Goal: Task Accomplishment & Management: Manage account settings

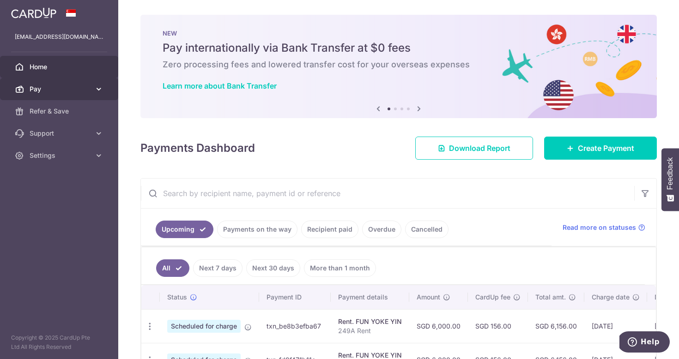
click at [96, 90] on icon at bounding box center [98, 88] width 9 height 9
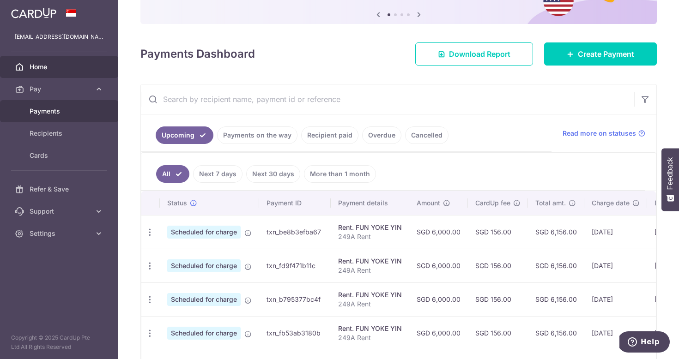
click at [61, 103] on link "Payments" at bounding box center [59, 111] width 118 height 22
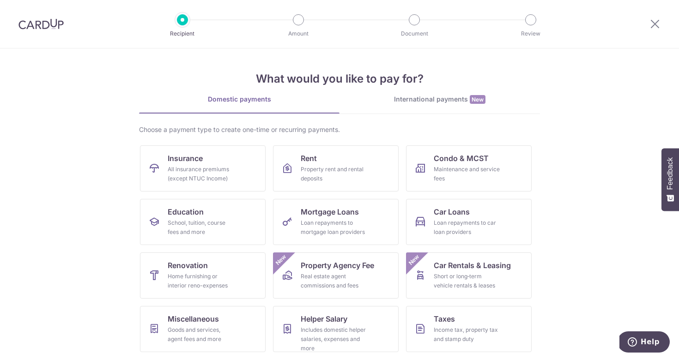
click at [422, 99] on div "International payments New" at bounding box center [439, 100] width 200 height 10
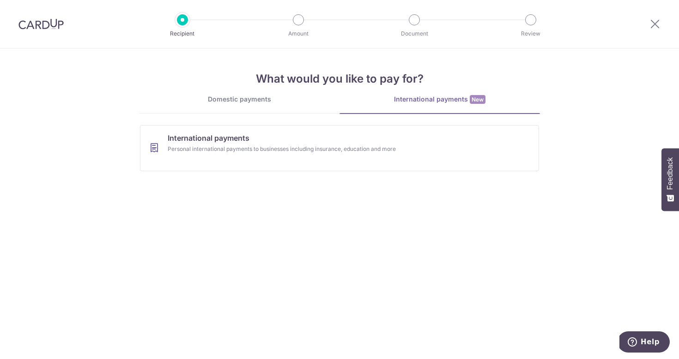
click at [229, 107] on link "Domestic payments" at bounding box center [239, 104] width 200 height 18
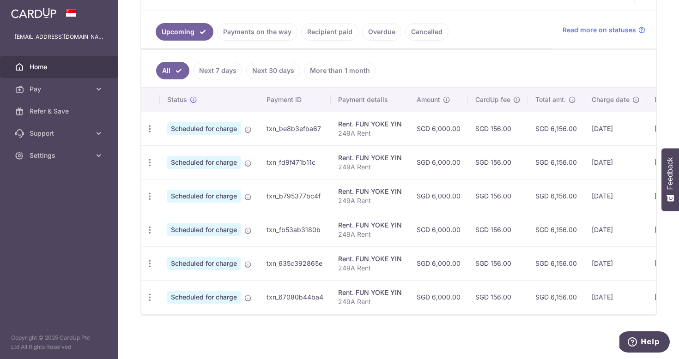
scroll to position [198, 0]
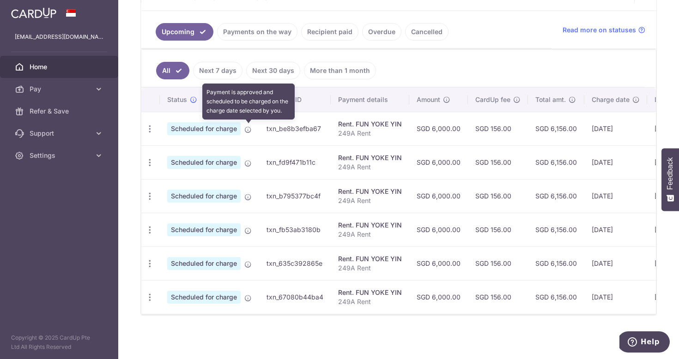
click at [247, 129] on icon at bounding box center [247, 129] width 7 height 7
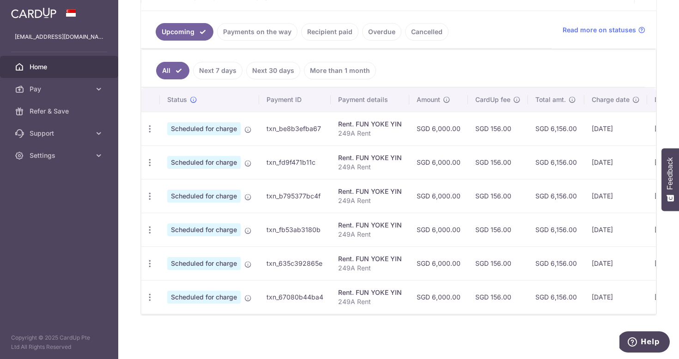
click at [208, 130] on span "Scheduled for charge" at bounding box center [203, 128] width 73 height 13
click at [215, 75] on link "Next 7 days" at bounding box center [217, 71] width 49 height 18
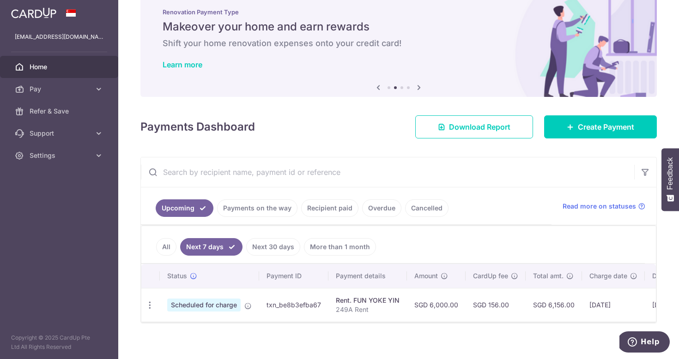
click at [217, 306] on span "Scheduled for charge" at bounding box center [203, 305] width 73 height 13
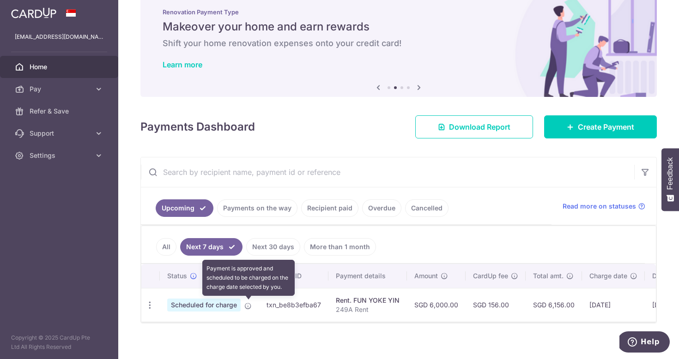
click at [246, 308] on icon at bounding box center [247, 305] width 7 height 7
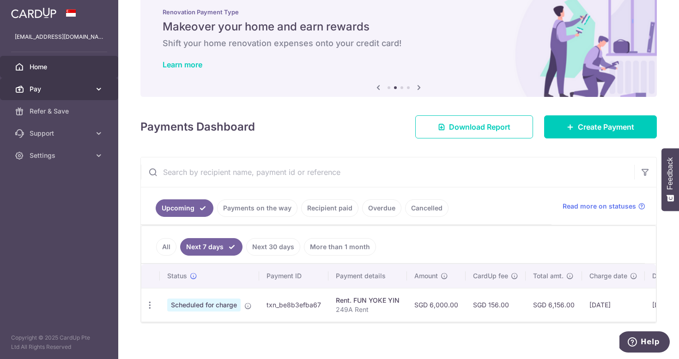
click at [58, 88] on span "Pay" at bounding box center [60, 88] width 61 height 9
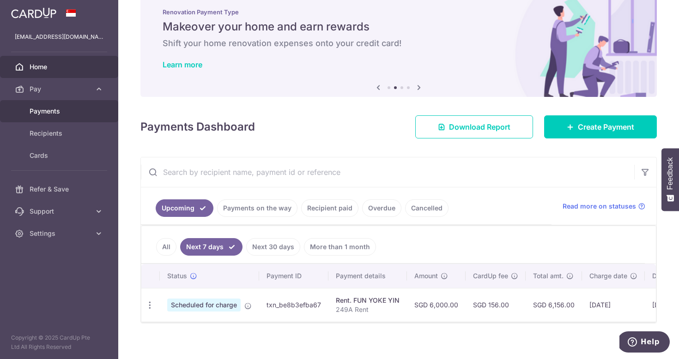
click at [48, 110] on span "Payments" at bounding box center [60, 111] width 61 height 9
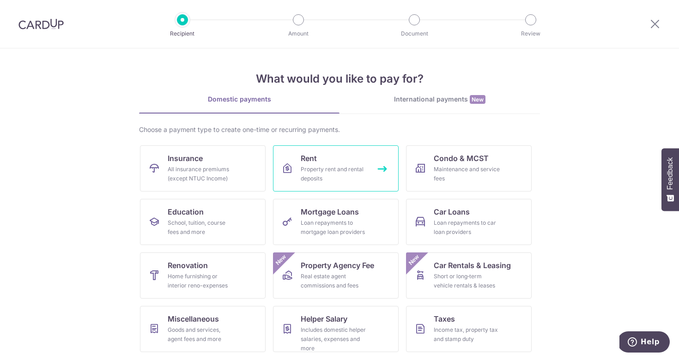
click at [313, 158] on span "Rent" at bounding box center [309, 158] width 16 height 11
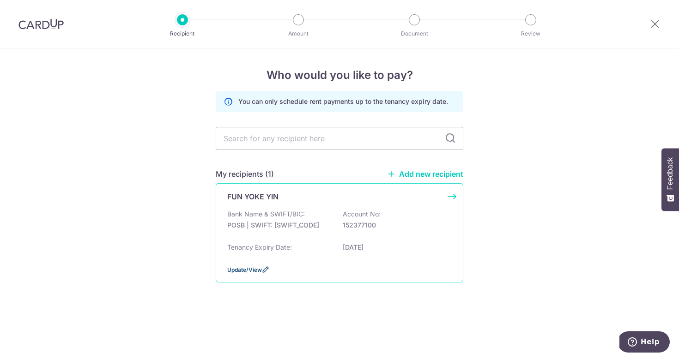
click at [265, 273] on icon at bounding box center [265, 269] width 7 height 7
click at [452, 198] on div "FUN YOKE YIN Bank Name & SWIFT/BIC: POSB | SWIFT: DBSSSGSGXXX Account No: 15237…" at bounding box center [339, 232] width 247 height 99
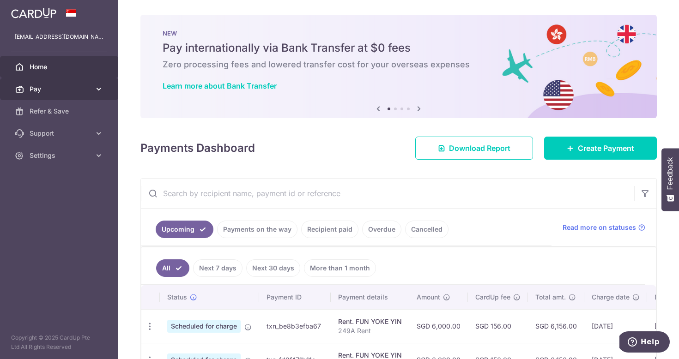
click at [30, 88] on span "Pay" at bounding box center [60, 88] width 61 height 9
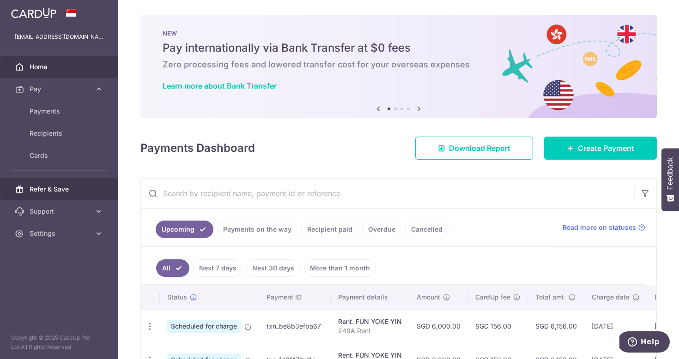
click at [33, 184] on link "Refer & Save" at bounding box center [59, 189] width 118 height 22
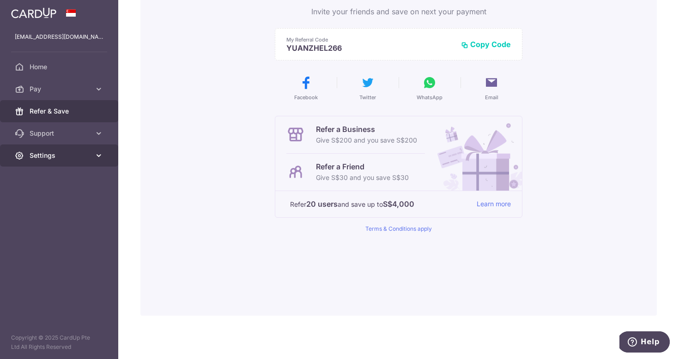
scroll to position [105, 0]
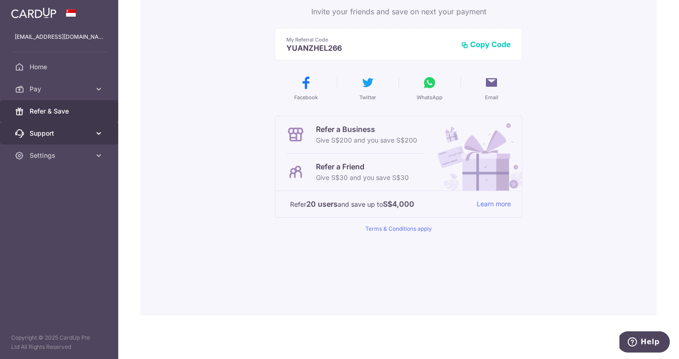
click at [75, 135] on span "Support" at bounding box center [60, 133] width 61 height 9
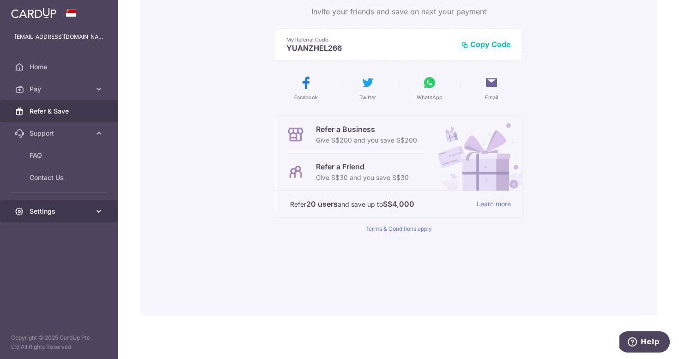
click at [42, 209] on span "Settings" at bounding box center [60, 211] width 61 height 9
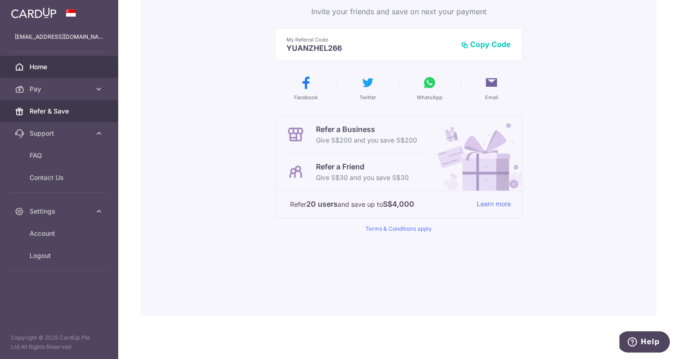
click at [37, 62] on span "Home" at bounding box center [60, 66] width 61 height 9
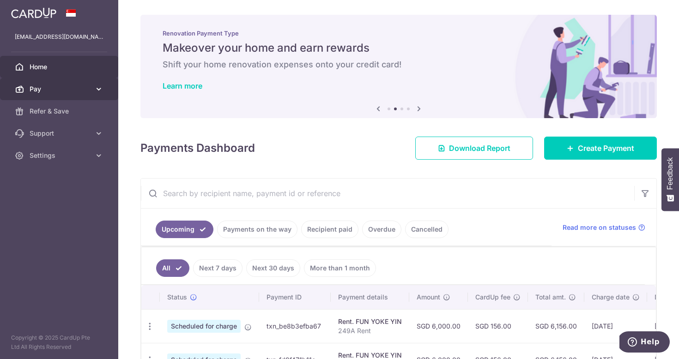
click at [54, 89] on span "Pay" at bounding box center [60, 88] width 61 height 9
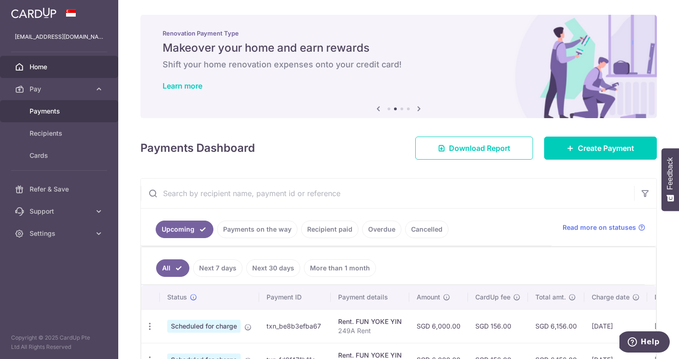
click at [41, 111] on span "Payments" at bounding box center [60, 111] width 61 height 9
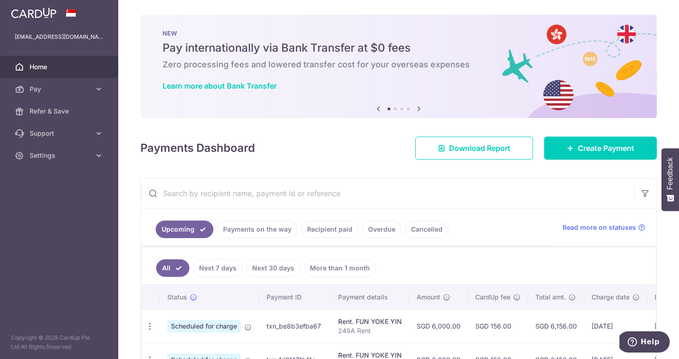
click at [35, 68] on span "Home" at bounding box center [60, 66] width 61 height 9
click at [616, 229] on span "Read more on statuses" at bounding box center [598, 227] width 73 height 9
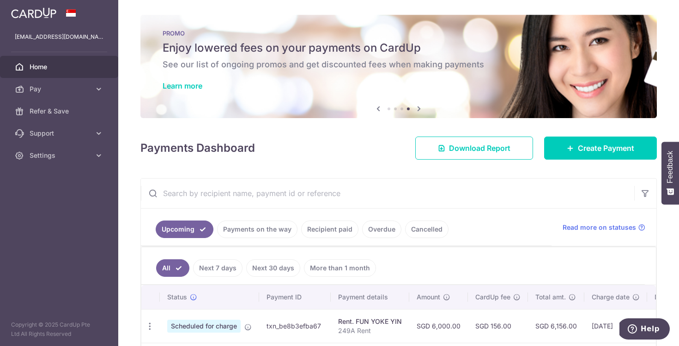
click at [40, 15] on img at bounding box center [33, 12] width 45 height 11
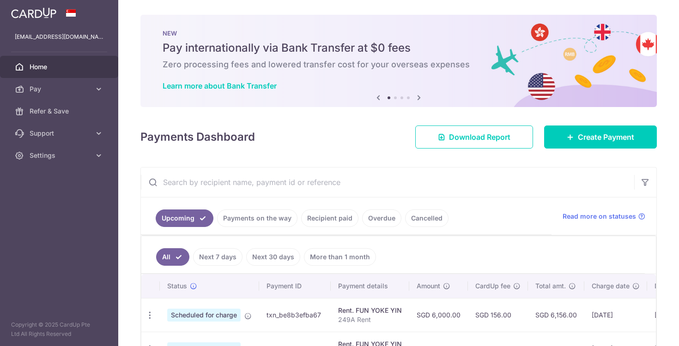
click at [40, 15] on img at bounding box center [33, 12] width 45 height 11
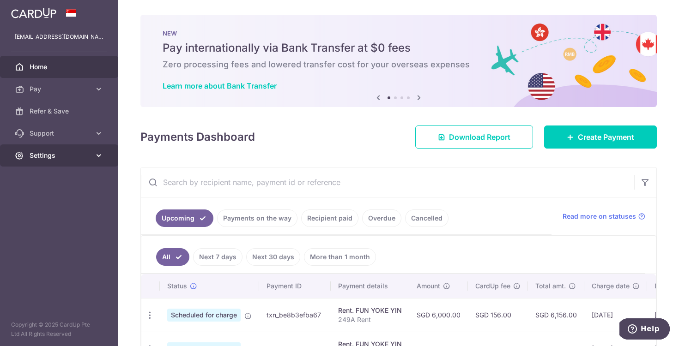
click at [60, 155] on span "Settings" at bounding box center [60, 155] width 61 height 9
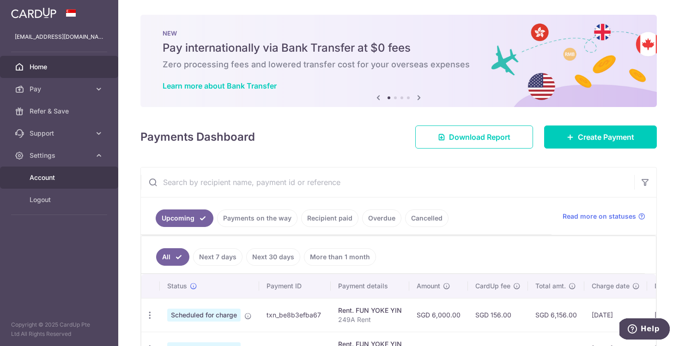
click at [41, 180] on span "Account" at bounding box center [60, 177] width 61 height 9
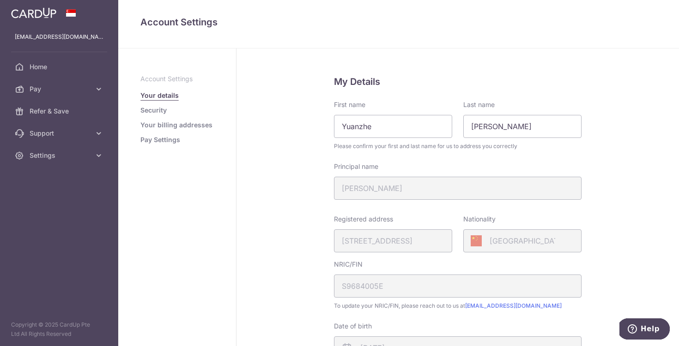
click at [162, 141] on link "Pay Settings" at bounding box center [160, 139] width 40 height 9
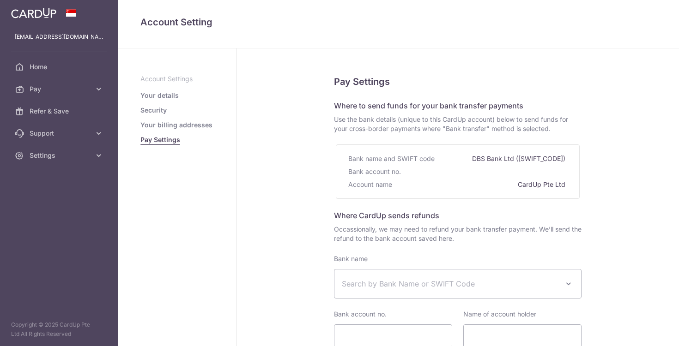
select select
click at [152, 91] on link "Your details" at bounding box center [159, 95] width 38 height 9
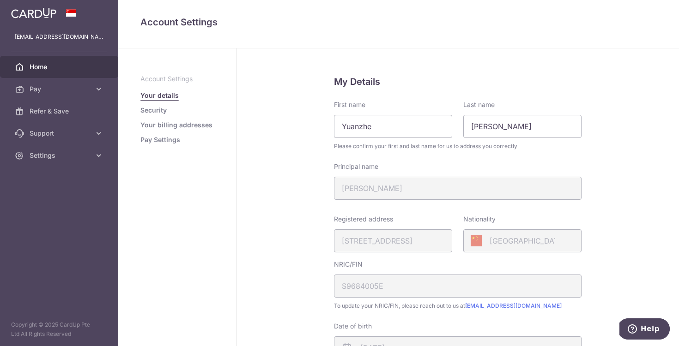
click at [34, 66] on span "Home" at bounding box center [60, 66] width 61 height 9
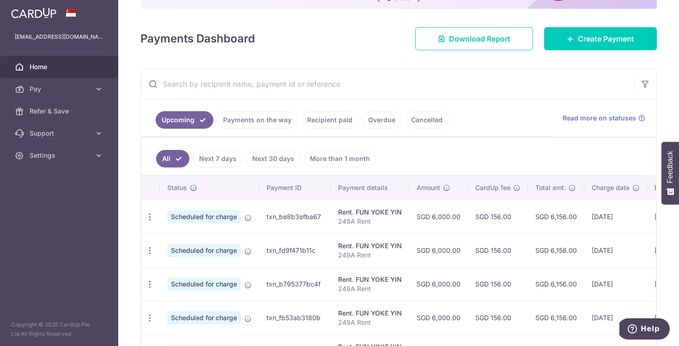
scroll to position [116, 0]
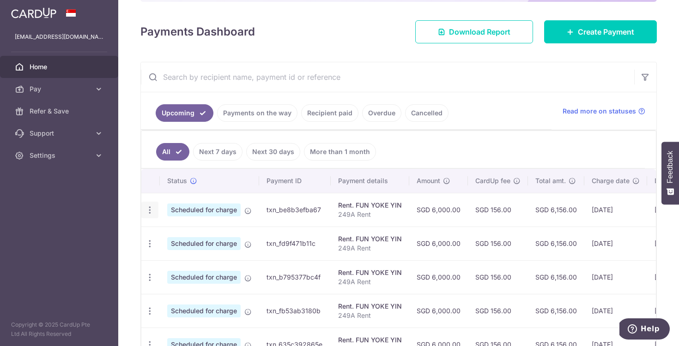
click at [149, 209] on icon "button" at bounding box center [150, 210] width 10 height 10
click at [155, 259] on icon at bounding box center [155, 258] width 11 height 11
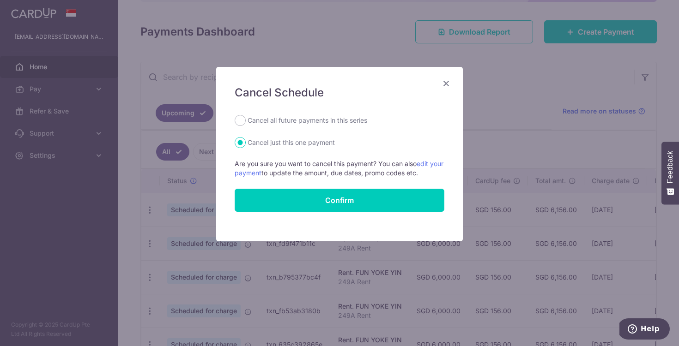
click at [254, 117] on label "Cancel all future payments in this series" at bounding box center [307, 120] width 120 height 11
click at [246, 117] on input "Cancel all future payments in this series" at bounding box center [240, 120] width 11 height 11
radio input "true"
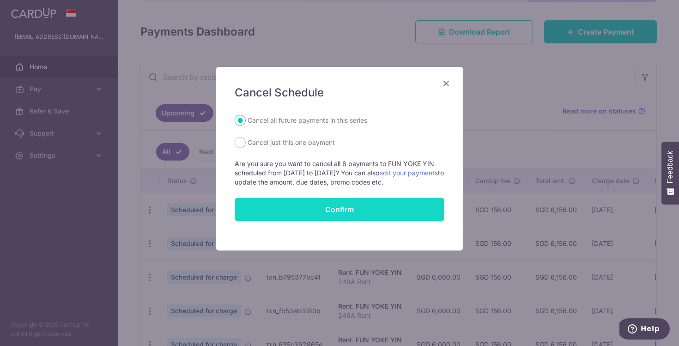
click at [320, 212] on button "Confirm" at bounding box center [340, 209] width 210 height 23
